Goal: Use online tool/utility: Utilize a website feature to perform a specific function

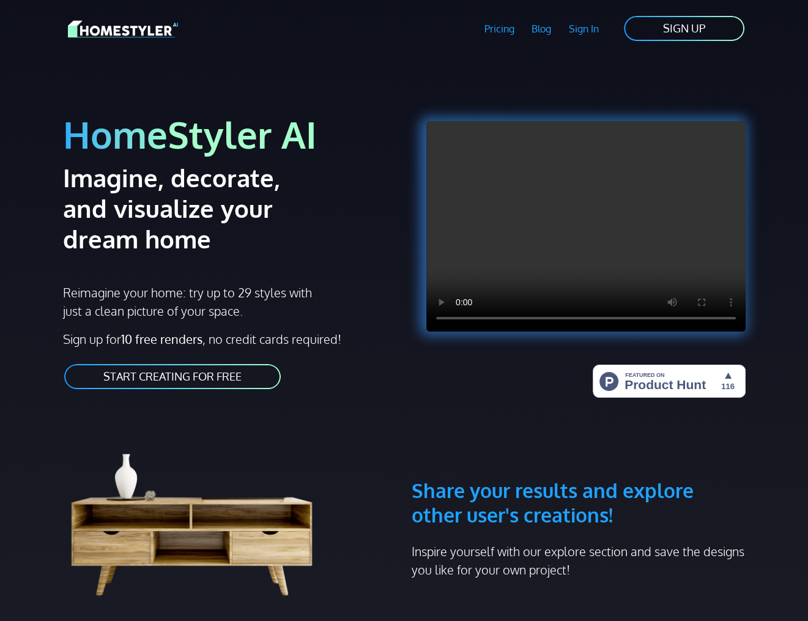
click at [207, 379] on link "START CREATING FOR FREE" at bounding box center [172, 377] width 219 height 28
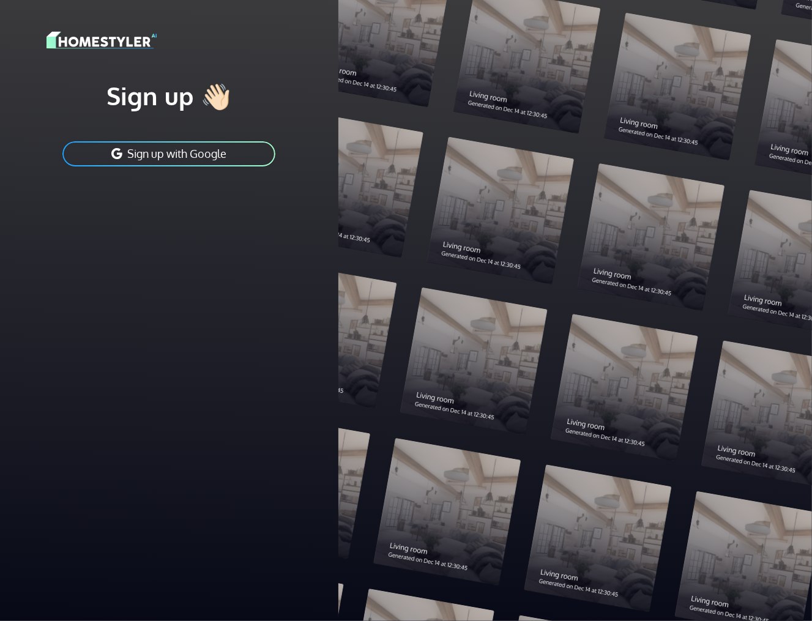
click at [208, 150] on button "Sign up with Google" at bounding box center [168, 154] width 215 height 28
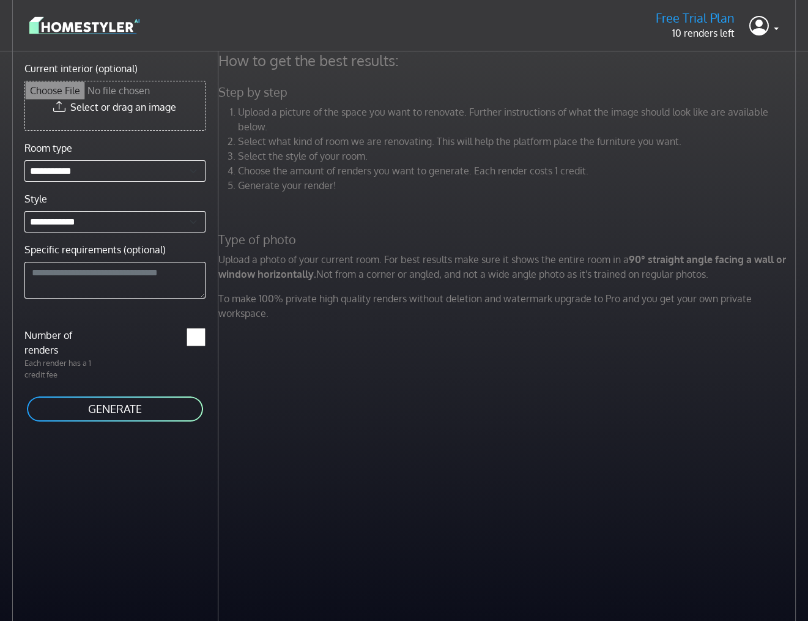
click at [144, 105] on input "Current interior (optional)" at bounding box center [115, 105] width 180 height 49
type input "**********"
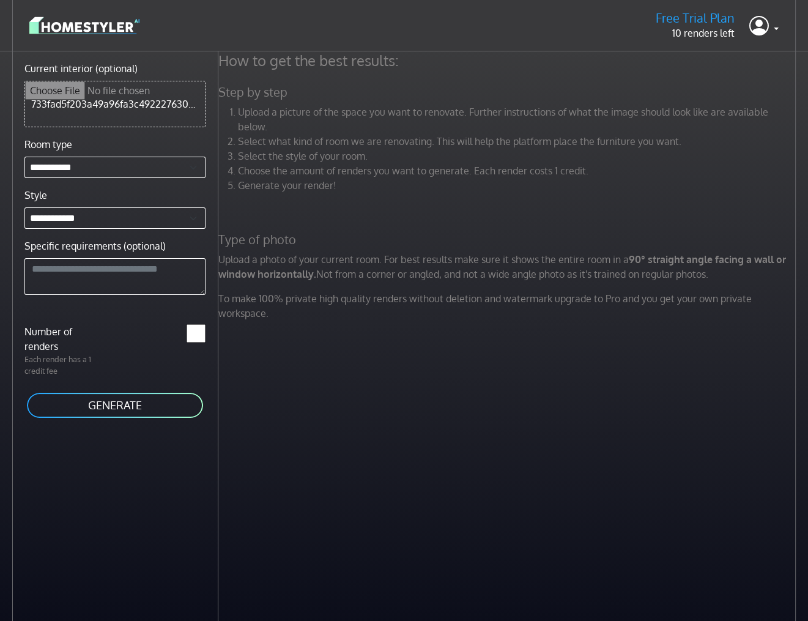
click at [127, 392] on button "GENERATE" at bounding box center [115, 406] width 179 height 28
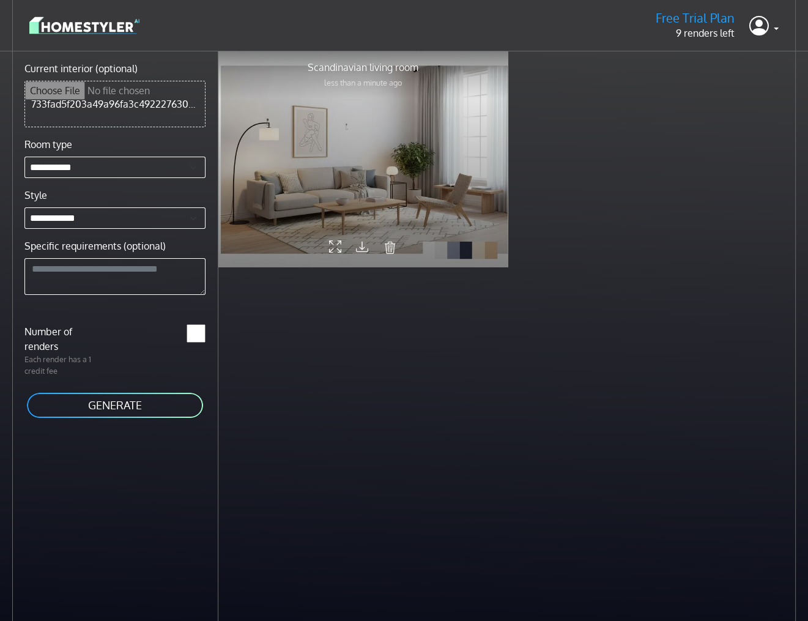
click at [420, 171] on div at bounding box center [363, 158] width 290 height 217
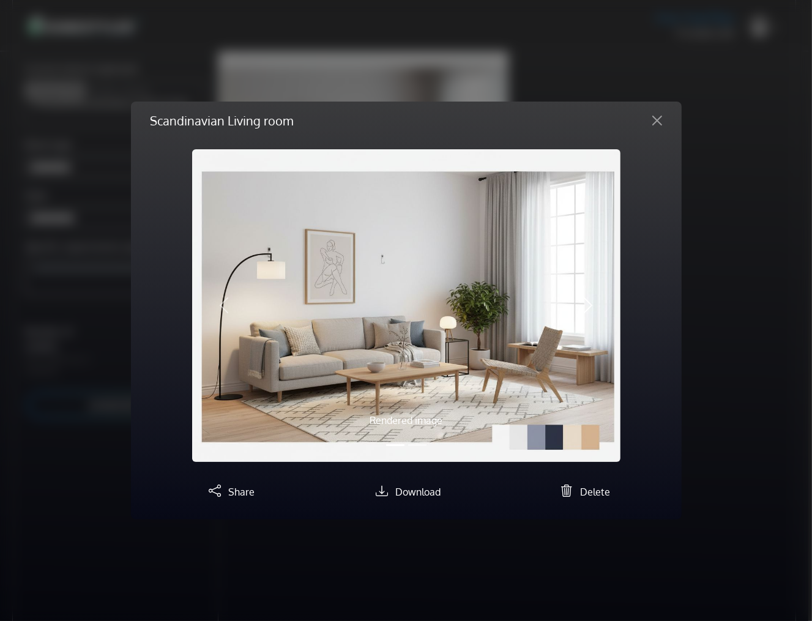
drag, startPoint x: 526, startPoint y: 357, endPoint x: 450, endPoint y: 356, distance: 75.9
click at [450, 356] on div "Rendered image Original image Previous Next" at bounding box center [406, 305] width 428 height 313
click at [709, 262] on div "Scandinavian Living room Rendered image Original image Previous Next Share Down…" at bounding box center [406, 310] width 812 height 621
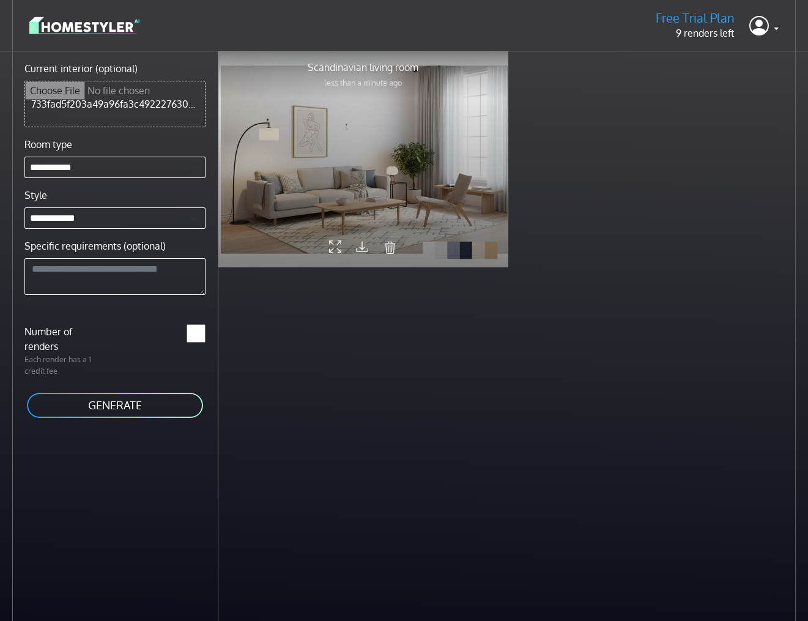
click at [345, 192] on div at bounding box center [363, 158] width 290 height 217
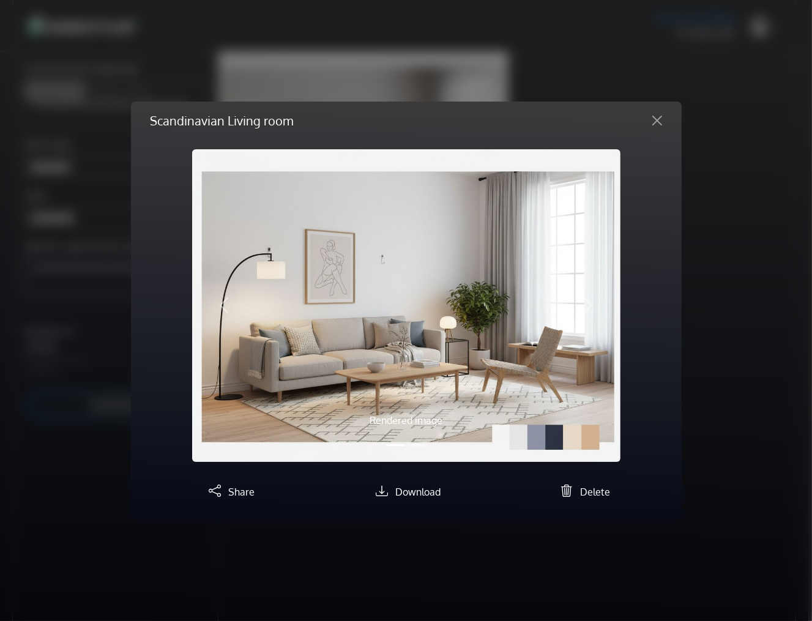
click at [737, 237] on div "Scandinavian Living room Rendered image Original image Previous Next Share Down…" at bounding box center [406, 310] width 812 height 621
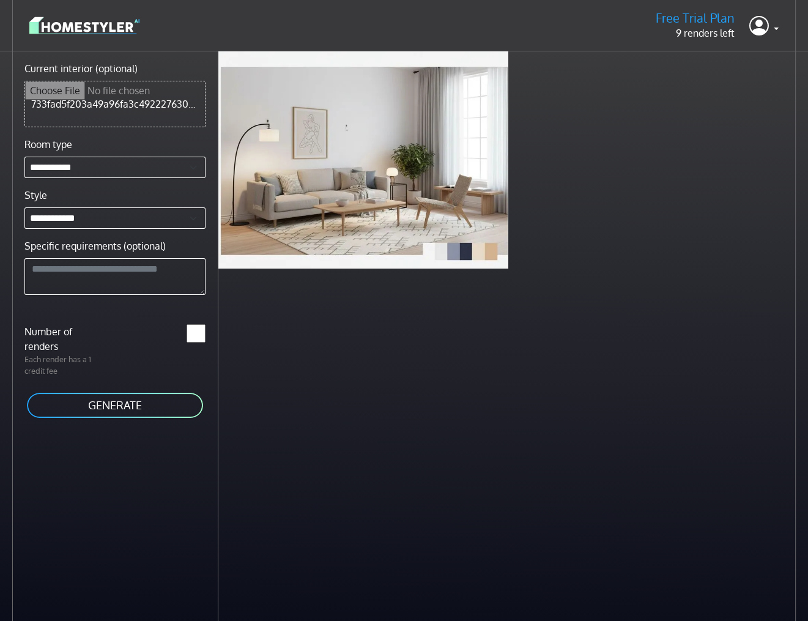
click at [78, 17] on img at bounding box center [84, 25] width 110 height 21
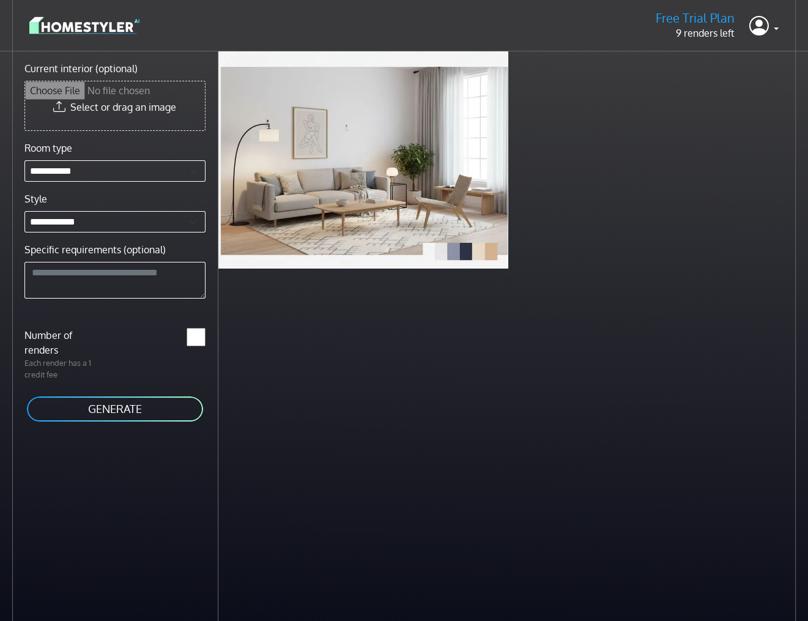
click at [78, 17] on img at bounding box center [84, 25] width 110 height 21
